Goal: Transaction & Acquisition: Register for event/course

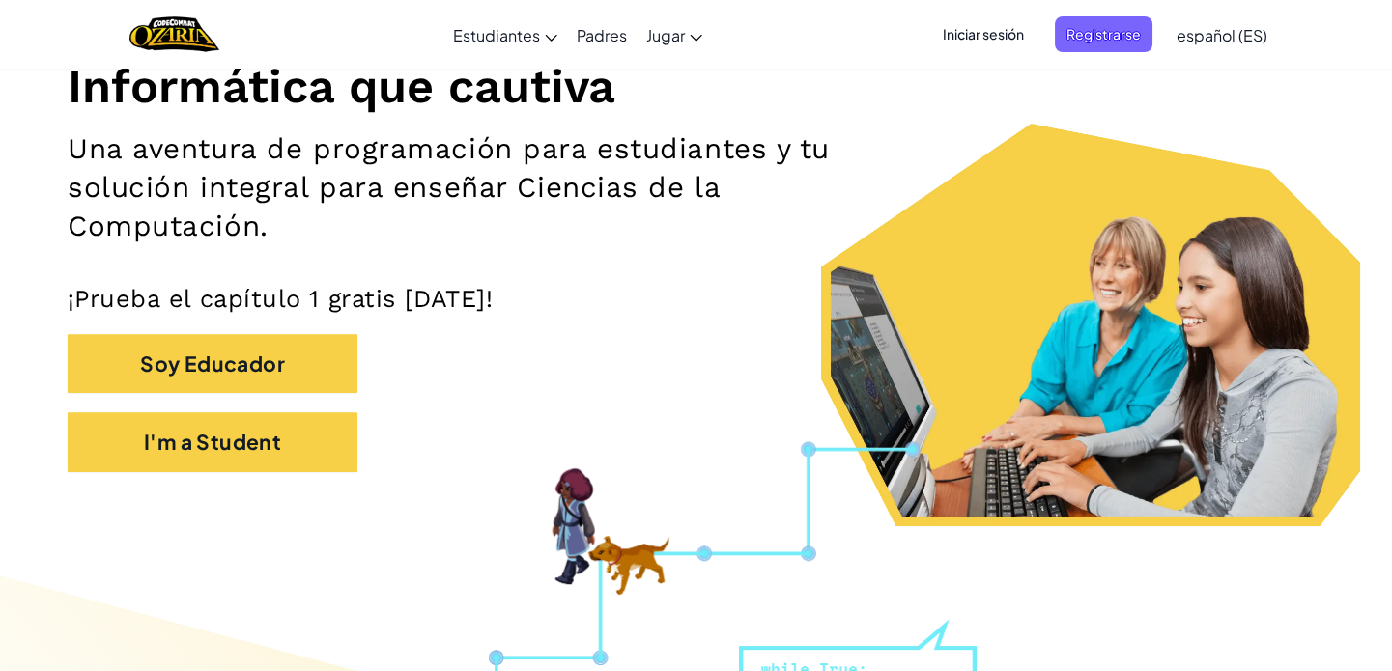
scroll to position [402, 0]
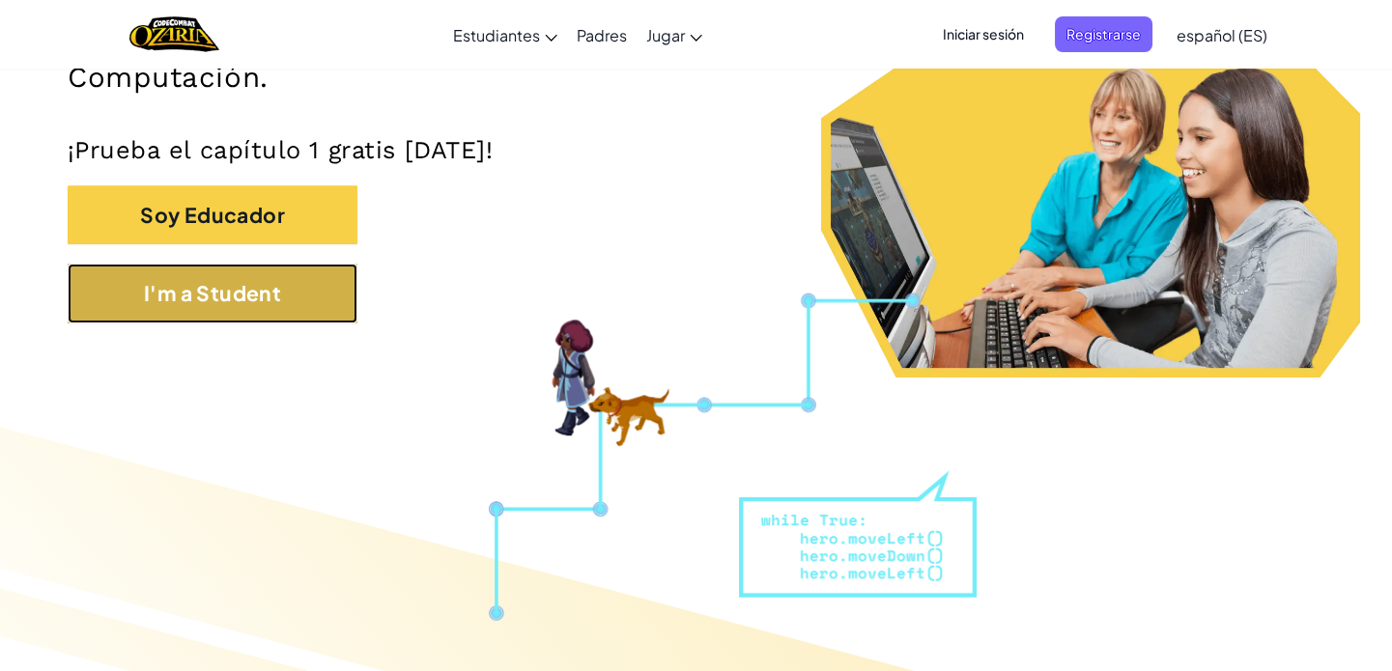
click at [286, 296] on button "I'm a Student" at bounding box center [213, 294] width 290 height 60
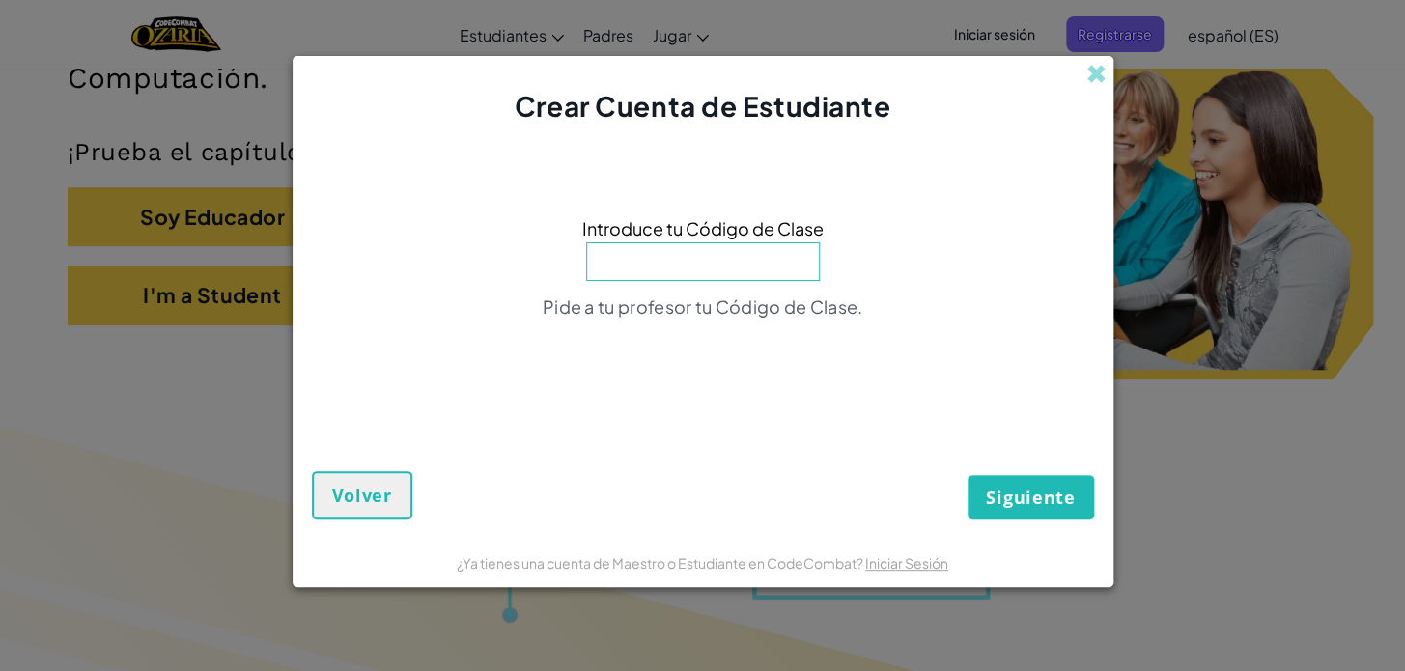
type input "v"
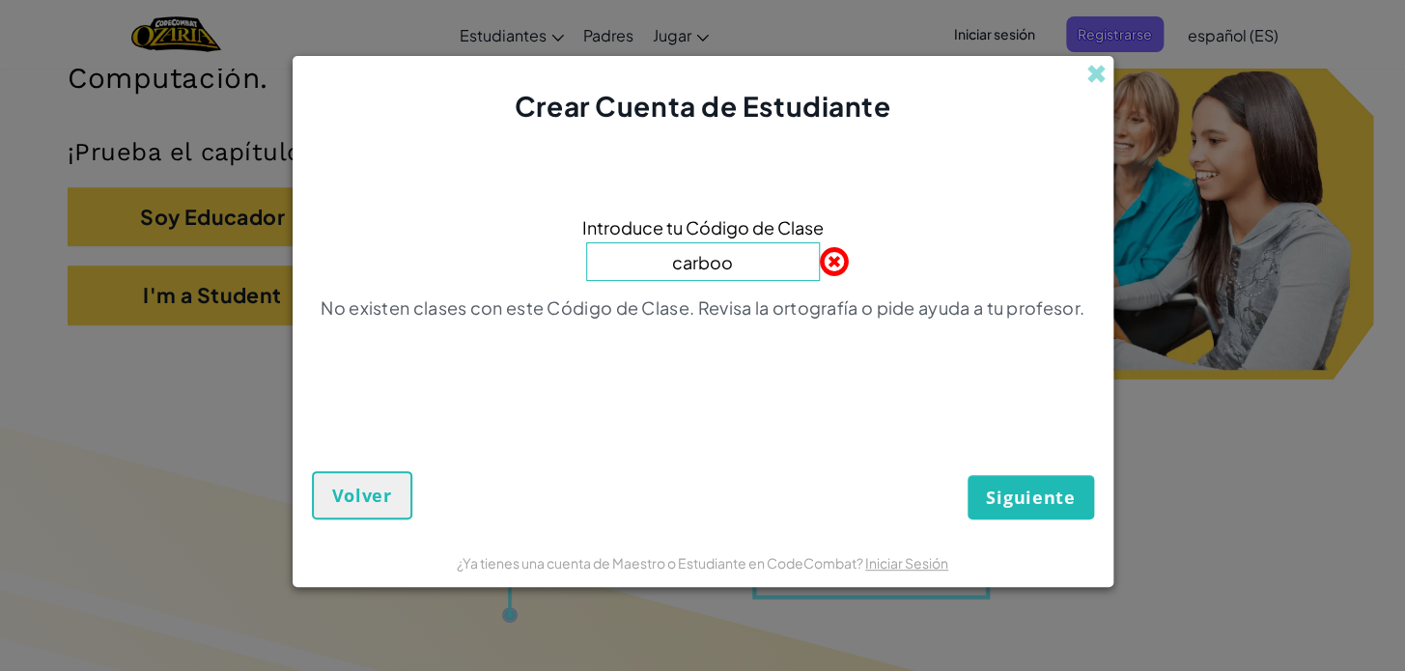
type input "CarBookBack"
click at [1022, 514] on button "Siguiente" at bounding box center [1031, 497] width 126 height 44
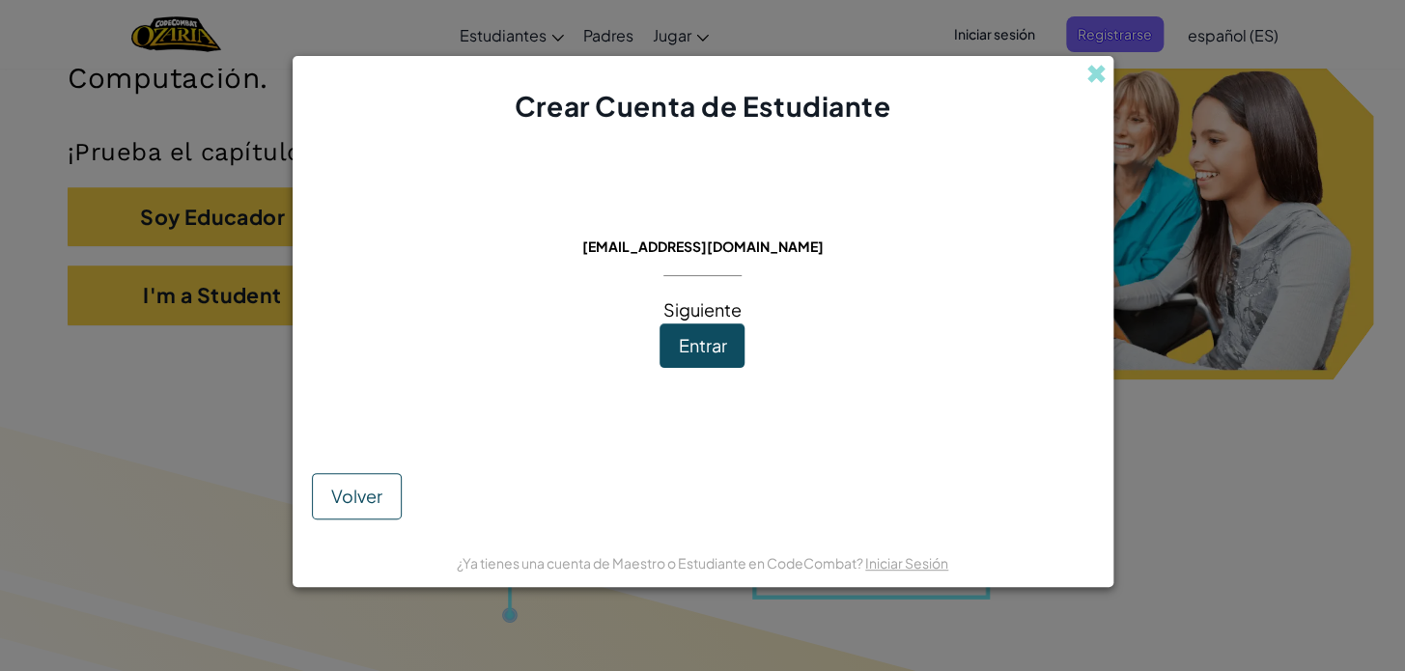
click at [657, 347] on div "Este correo electrónico ya está en uso: [EMAIL_ADDRESS][DOMAIN_NAME] Siguiente …" at bounding box center [703, 287] width 417 height 285
click at [666, 355] on button "Entrar" at bounding box center [702, 346] width 85 height 44
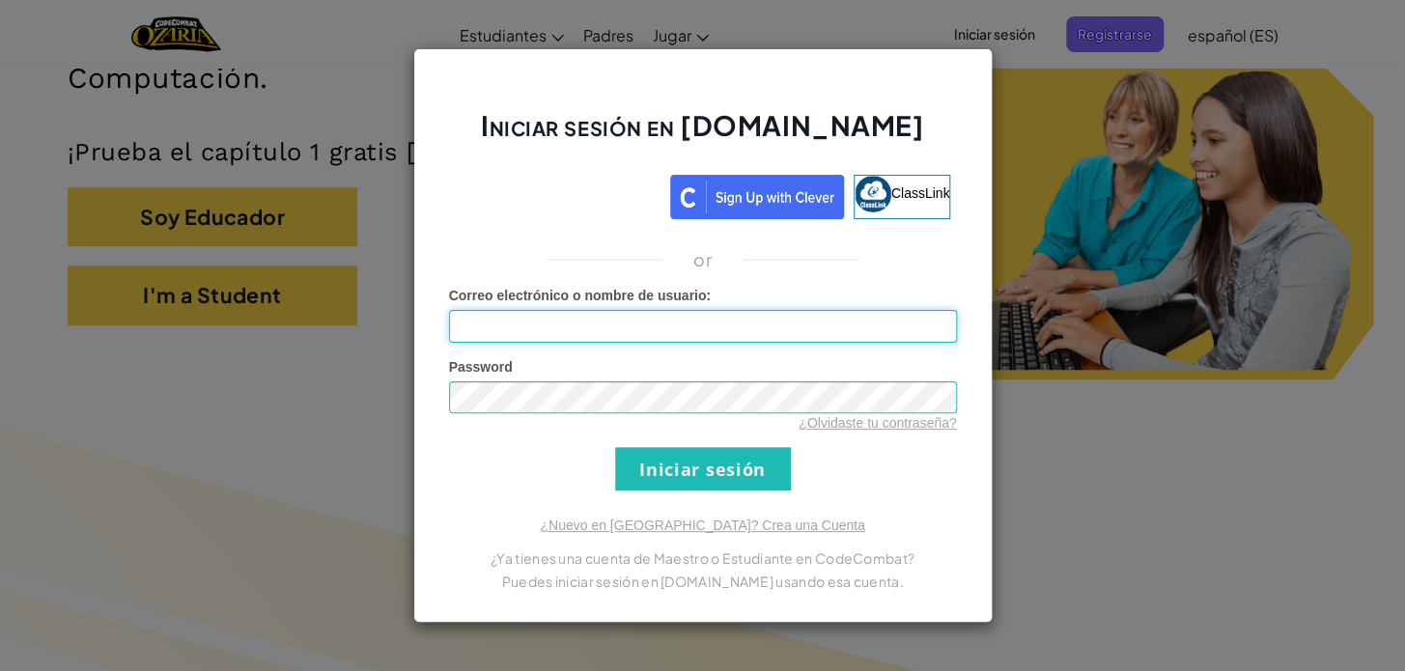
click at [613, 338] on input "Correo electrónico o nombre de usuario :" at bounding box center [703, 326] width 508 height 33
type input "[EMAIL_ADDRESS][DOMAIN_NAME]"
click at [615, 447] on input "Iniciar sesión" at bounding box center [703, 468] width 176 height 43
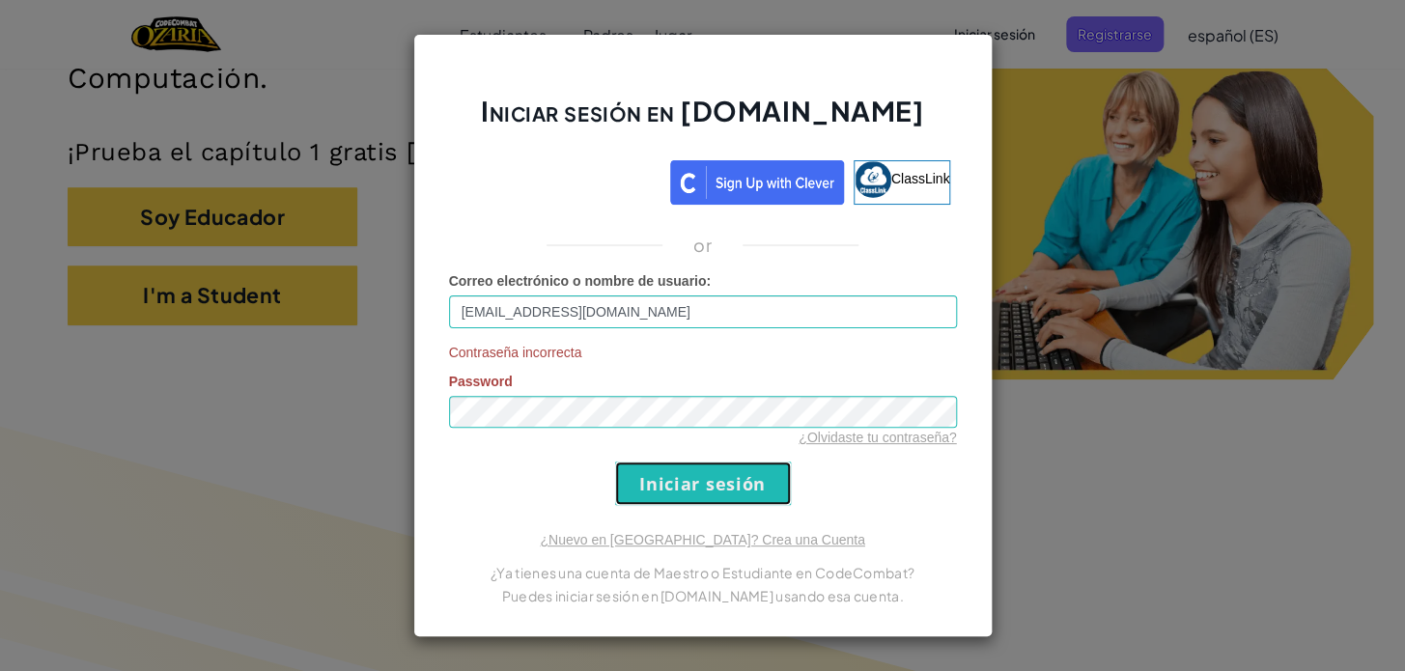
click at [699, 502] on input "Iniciar sesión" at bounding box center [703, 483] width 176 height 43
click at [421, 452] on div "Iniciar sesión en [DOMAIN_NAME] ClassLink or Correo electrónico o nombre de usu…" at bounding box center [703, 336] width 580 height 605
click at [615, 462] on input "Iniciar sesión" at bounding box center [703, 483] width 176 height 43
click at [692, 482] on input "Iniciar sesión" at bounding box center [703, 483] width 176 height 43
click at [695, 482] on input "Iniciar sesión" at bounding box center [703, 483] width 176 height 43
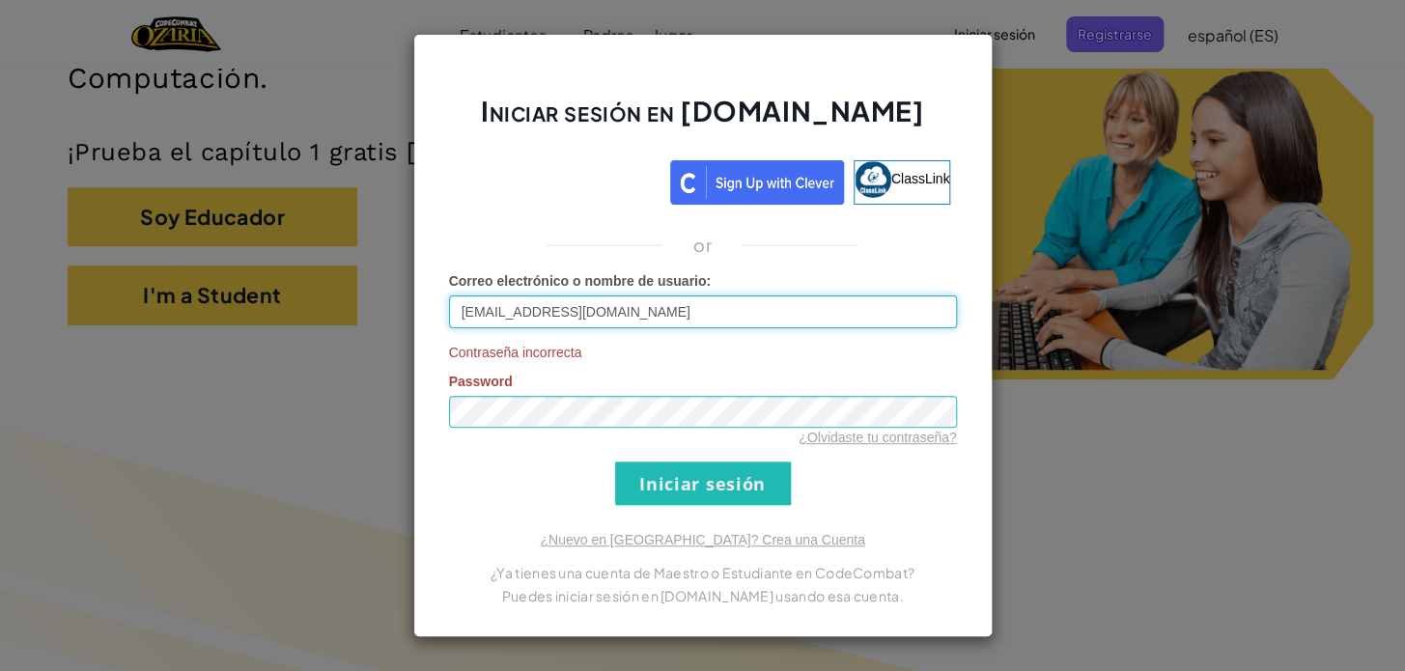
click at [524, 313] on input "[EMAIL_ADDRESS][DOMAIN_NAME]" at bounding box center [703, 312] width 508 height 33
click at [975, 42] on div "Iniciar sesión en [DOMAIN_NAME] ClassLink or Correo electrónico o nombre de usu…" at bounding box center [703, 336] width 580 height 605
click at [1062, 117] on div "Iniciar sesión en [DOMAIN_NAME] ClassLink or Correo electrónico o nombre de usu…" at bounding box center [702, 335] width 1405 height 671
